Goal: Task Accomplishment & Management: Manage account settings

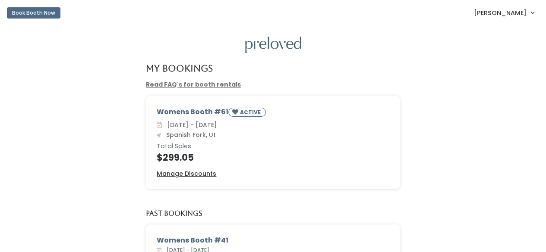
click at [528, 11] on link "[PERSON_NAME]" at bounding box center [503, 12] width 77 height 19
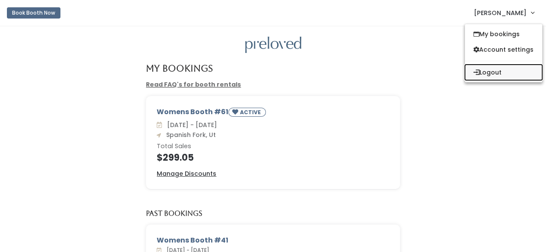
click at [486, 74] on button "Logout" at bounding box center [503, 73] width 77 height 16
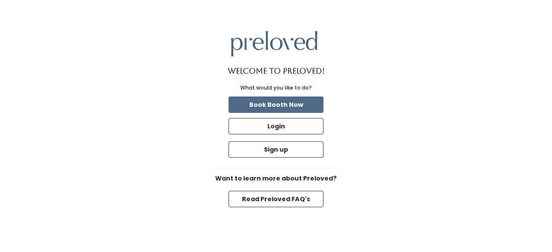
click at [277, 135] on link "Login" at bounding box center [276, 126] width 98 height 20
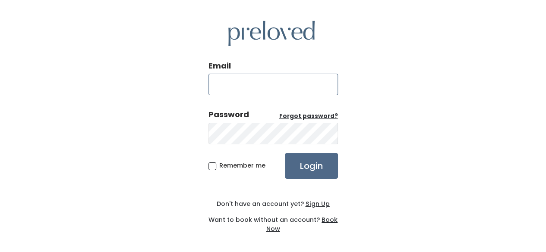
click at [253, 87] on input "Email" at bounding box center [272, 85] width 129 height 22
type input "janetw532@gmail.com"
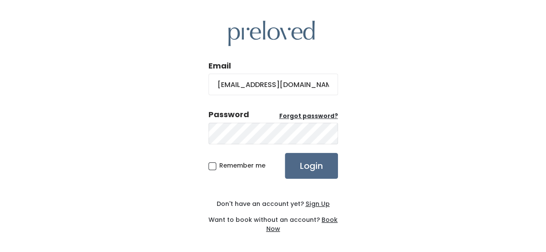
click at [219, 163] on span "Remember me" at bounding box center [242, 165] width 46 height 9
click at [219, 163] on input "Remember me" at bounding box center [222, 164] width 6 height 6
checkbox input "true"
click at [346, 169] on div "Email janetw532@gmail.com Password Forgot password? Remember me Login Don't hav…" at bounding box center [273, 127] width 546 height 255
drag, startPoint x: 329, startPoint y: 166, endPoint x: 330, endPoint y: 161, distance: 5.0
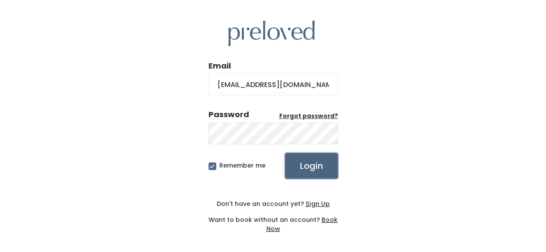
click at [329, 166] on input "Login" at bounding box center [311, 166] width 53 height 26
